Goal: Information Seeking & Learning: Learn about a topic

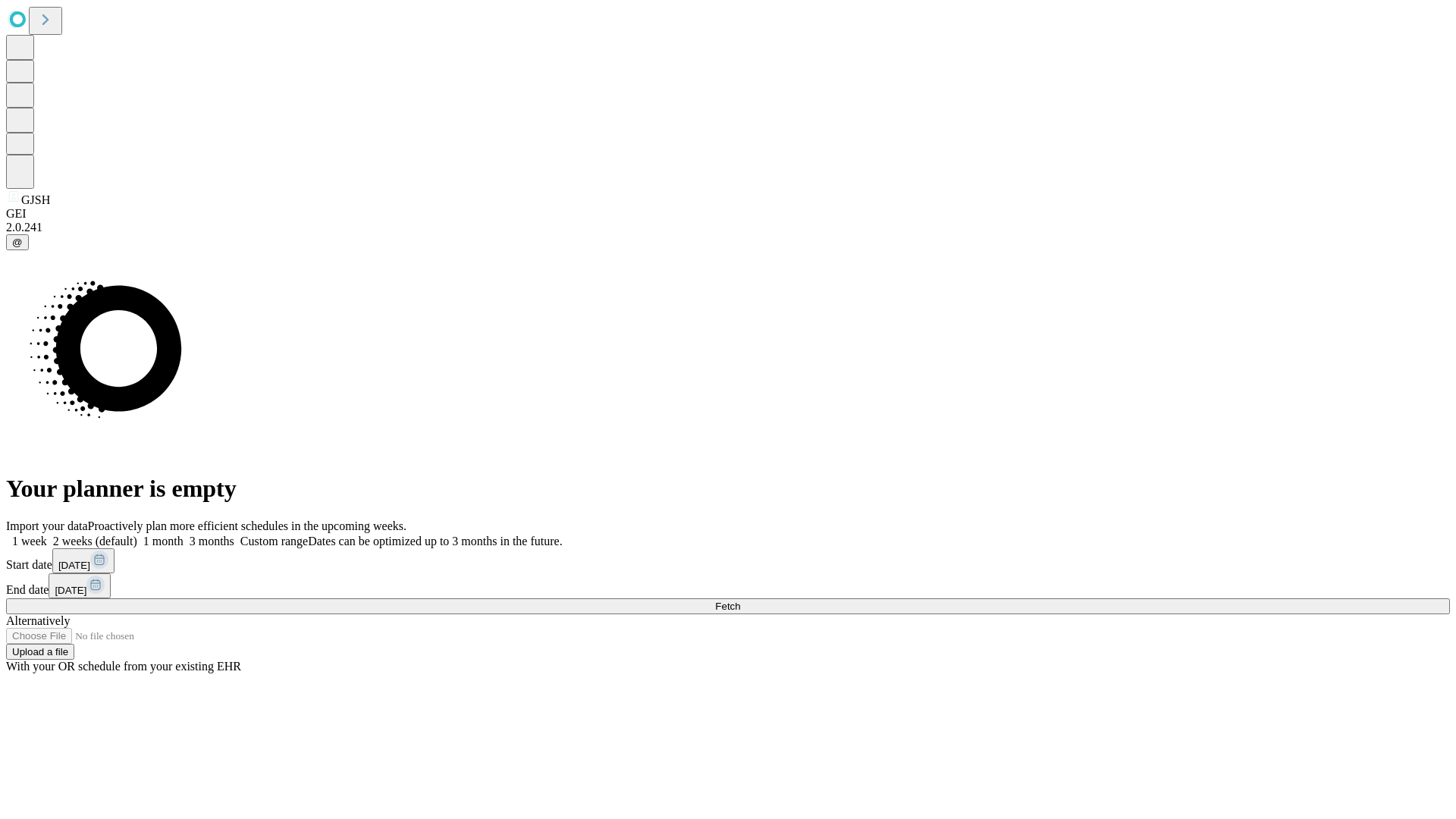
click at [740, 601] on span "Fetch" at bounding box center [728, 607] width 25 height 11
